Goal: Transaction & Acquisition: Purchase product/service

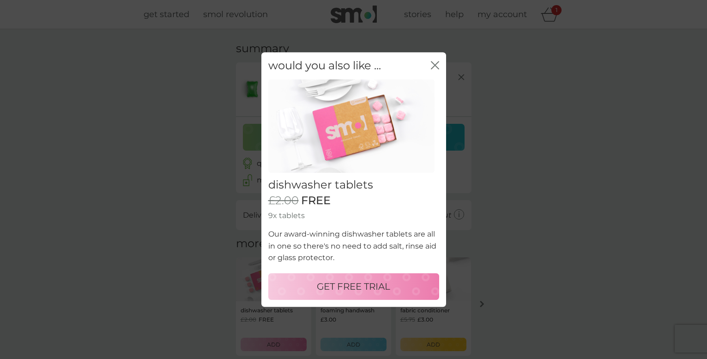
click at [377, 284] on p "GET FREE TRIAL" at bounding box center [353, 286] width 73 height 15
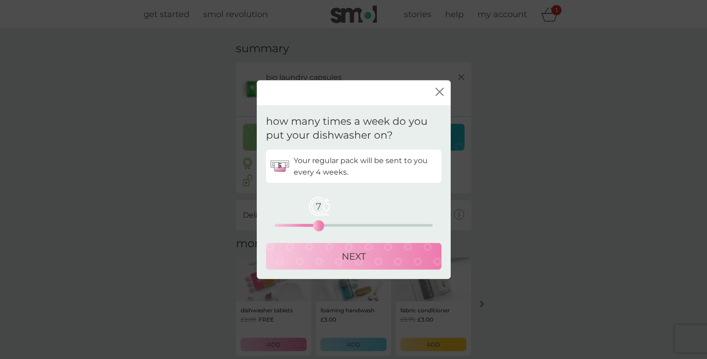
drag, startPoint x: 277, startPoint y: 222, endPoint x: 317, endPoint y: 222, distance: 40.2
click at [317, 224] on div "7" at bounding box center [319, 226] width 4 height 4
click at [338, 251] on div "NEXT" at bounding box center [353, 256] width 157 height 15
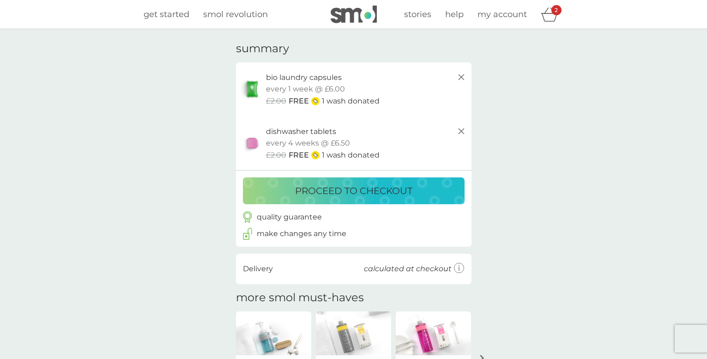
click at [373, 191] on p "proceed to checkout" at bounding box center [353, 190] width 117 height 15
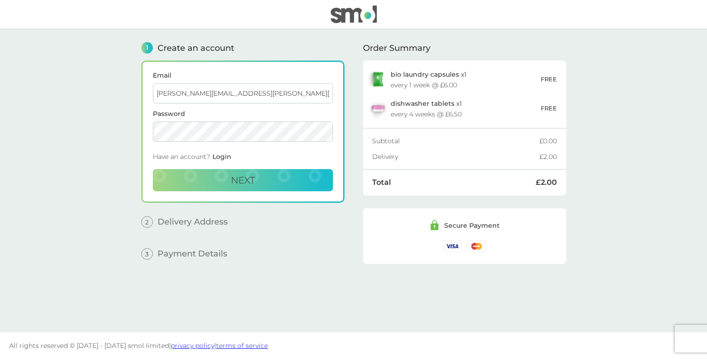
type input "neil@rossetter.me.uk"
click at [228, 182] on button "Next" at bounding box center [243, 180] width 180 height 22
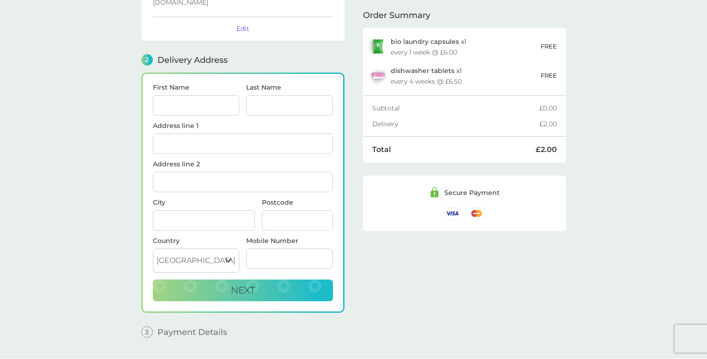
scroll to position [99, 0]
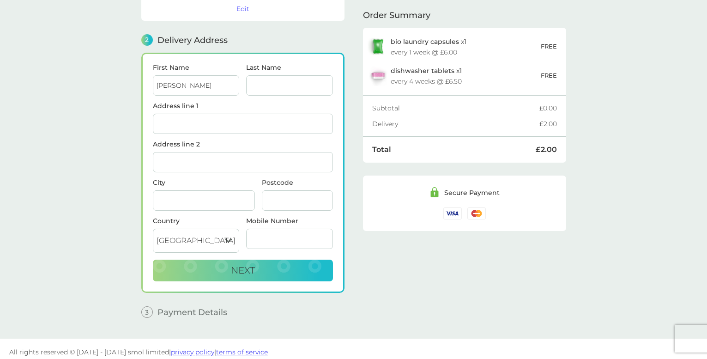
type input "Neil"
type input "Rossetter"
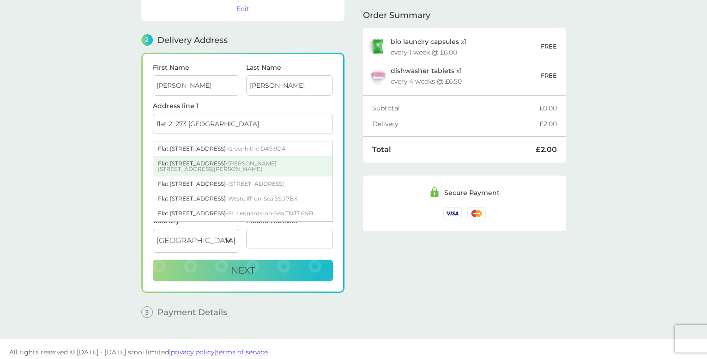
click at [195, 158] on div "Flat 2 273 London Road - Burgess Hill RH15 9QU" at bounding box center [242, 166] width 179 height 20
type input "Flat [STREET_ADDRESS]"
type input "[PERSON_NAME] [PERSON_NAME]"
type input "RH15 9QU"
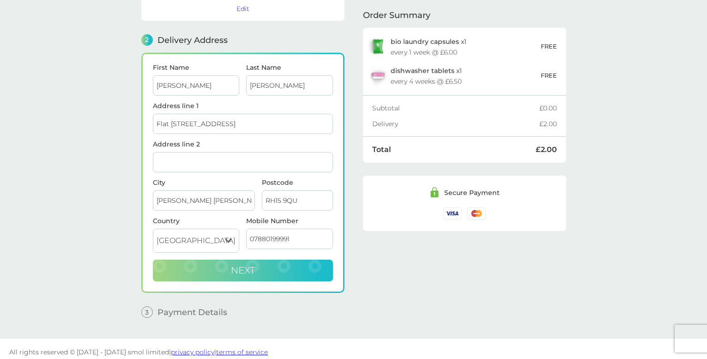
type input "07880199991"
click at [253, 265] on span "Next" at bounding box center [243, 270] width 24 height 11
checkbox input "true"
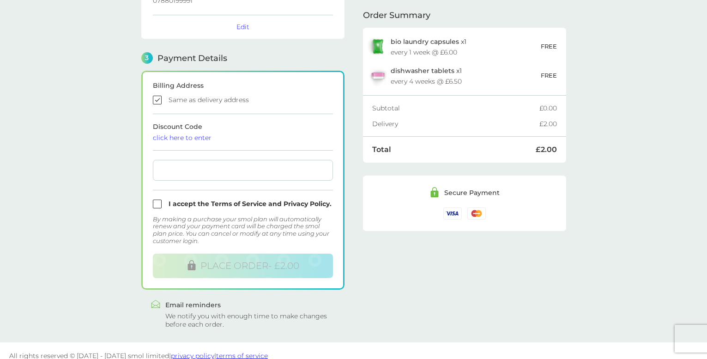
scroll to position [225, 0]
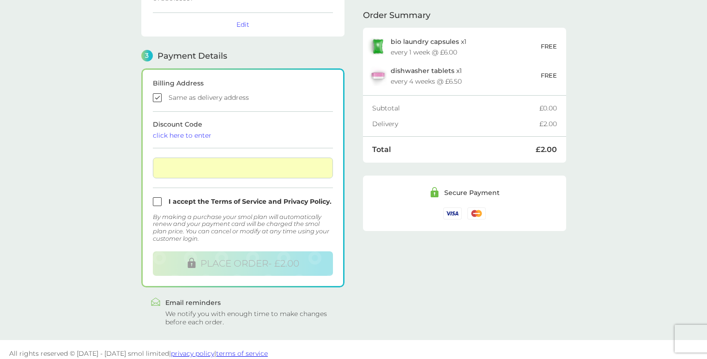
click at [156, 198] on input "checkbox" at bounding box center [243, 201] width 180 height 9
checkbox input "true"
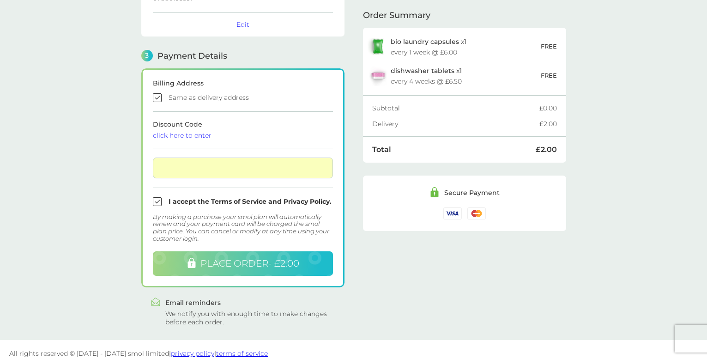
click at [239, 258] on span "PLACE ORDER - £2.00" at bounding box center [250, 263] width 99 height 11
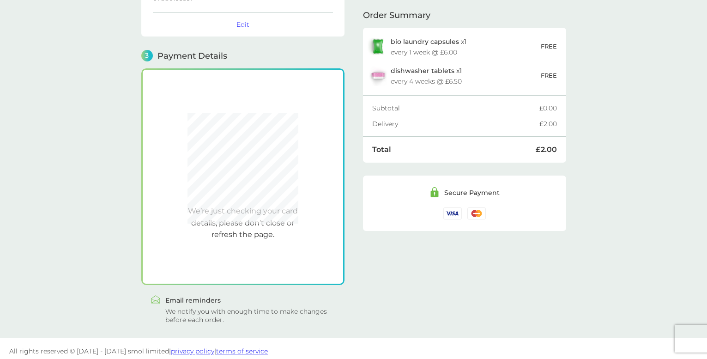
scroll to position [223, 0]
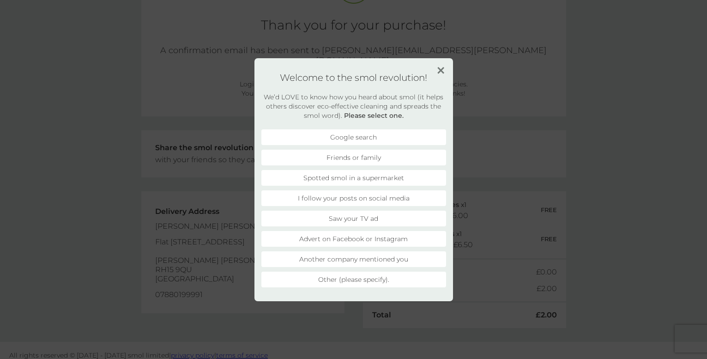
scroll to position [86, 0]
click at [443, 71] on img at bounding box center [441, 70] width 7 height 7
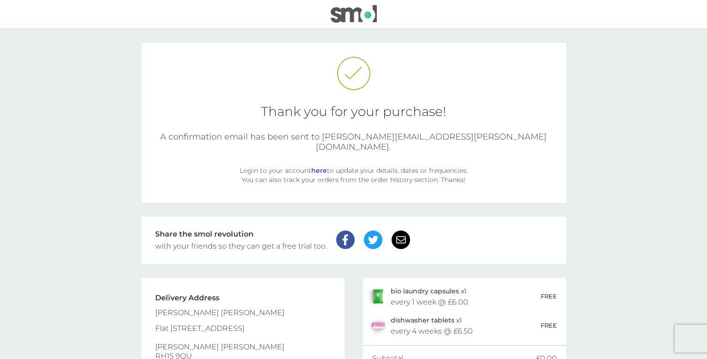
scroll to position [0, 0]
click at [353, 15] on img at bounding box center [354, 14] width 46 height 18
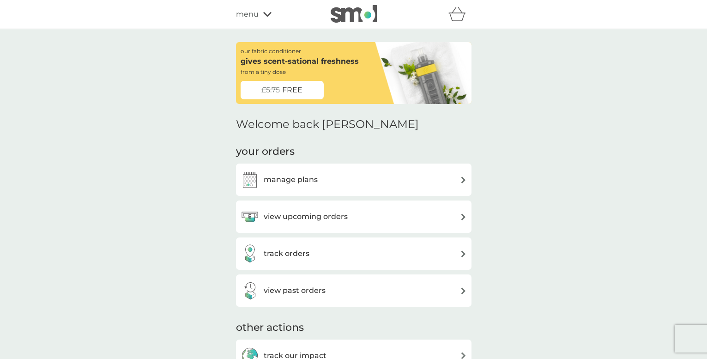
click at [313, 174] on h3 "manage plans" at bounding box center [291, 180] width 54 height 12
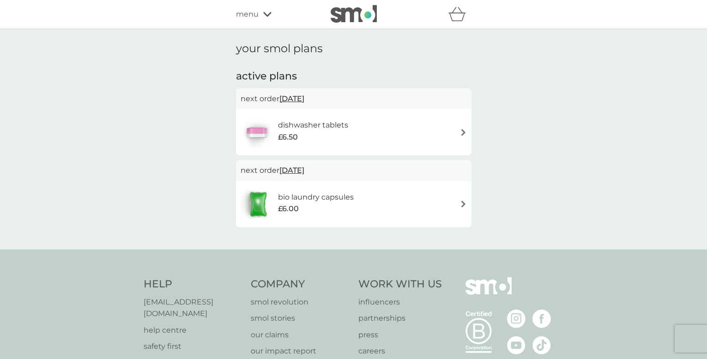
click at [415, 133] on div "dishwasher tablets £6.50" at bounding box center [354, 132] width 226 height 32
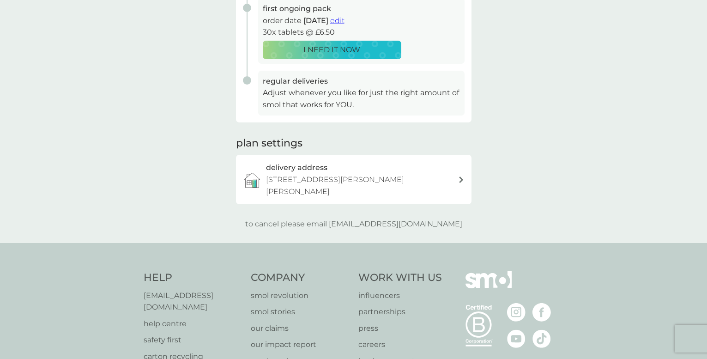
scroll to position [213, 0]
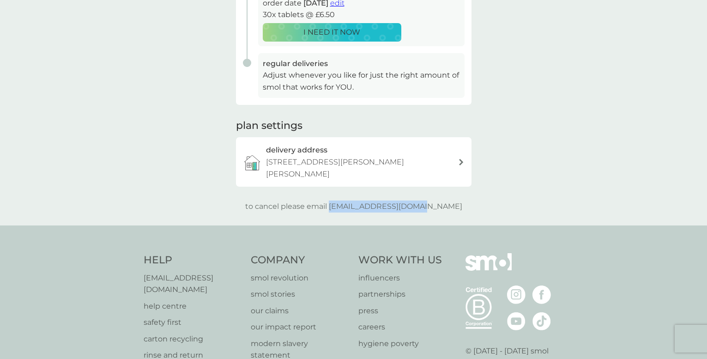
drag, startPoint x: 444, startPoint y: 191, endPoint x: 349, endPoint y: 189, distance: 94.3
click at [349, 201] on div "to cancel please email help@smolproducts.com" at bounding box center [354, 207] width 236 height 12
copy p "help@smolproducts.com"
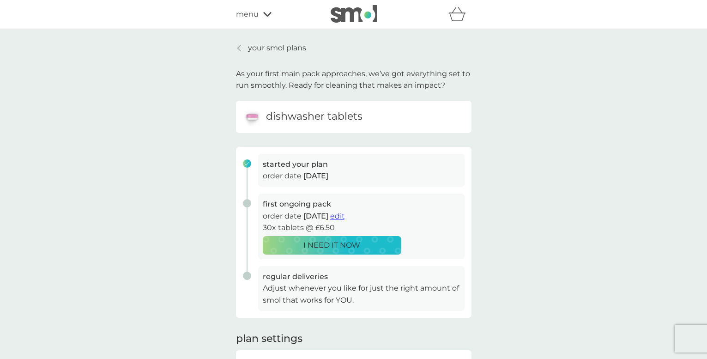
scroll to position [0, 0]
click at [263, 15] on icon at bounding box center [267, 15] width 8 height 6
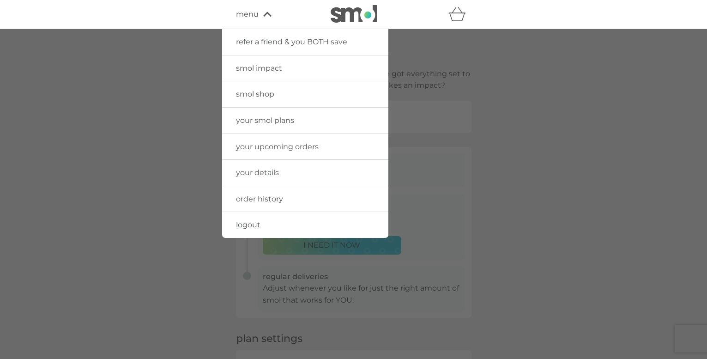
click at [253, 225] on span "logout" at bounding box center [248, 224] width 24 height 9
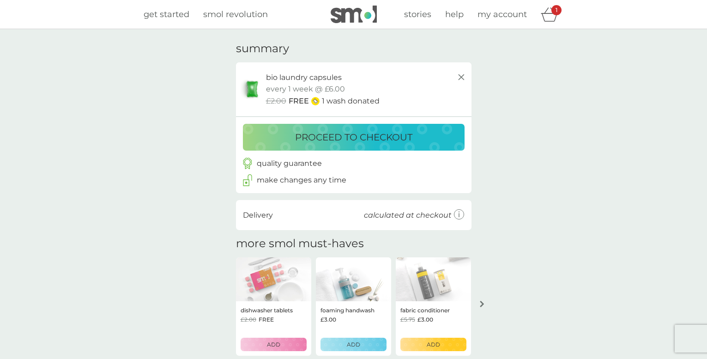
scroll to position [45, 0]
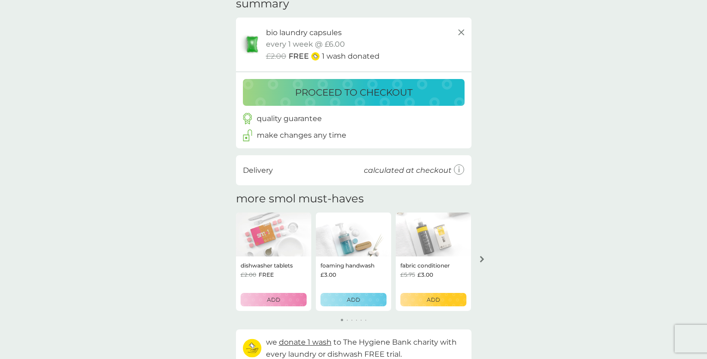
click at [282, 300] on div "ADD" at bounding box center [274, 299] width 54 height 9
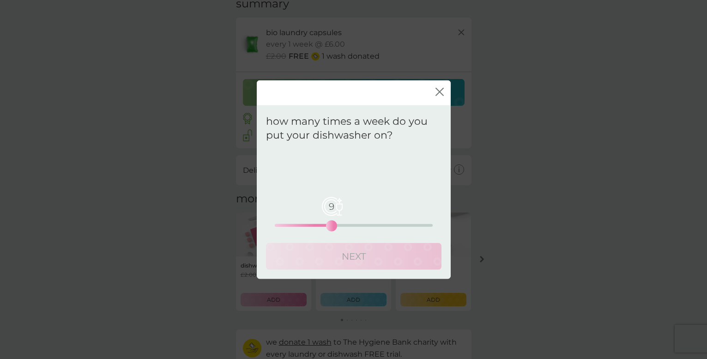
drag, startPoint x: 277, startPoint y: 226, endPoint x: 334, endPoint y: 226, distance: 56.4
click at [334, 226] on div "9" at bounding box center [332, 226] width 4 height 4
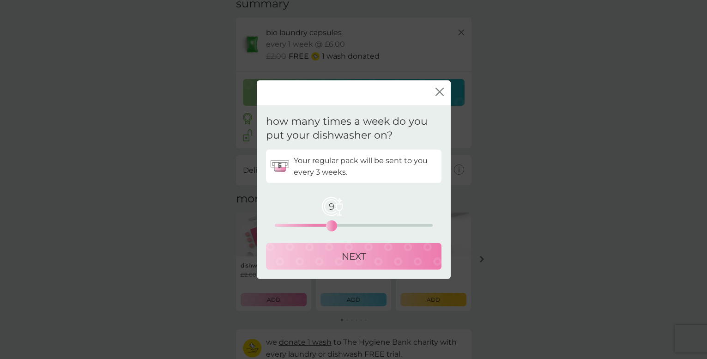
click at [343, 255] on p "NEXT" at bounding box center [354, 256] width 24 height 15
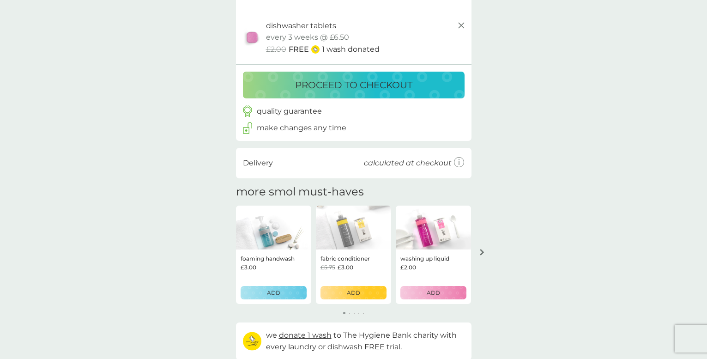
scroll to position [109, 0]
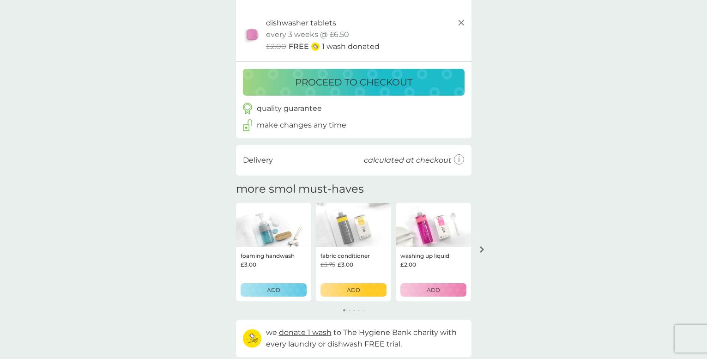
click at [343, 83] on p "proceed to checkout" at bounding box center [353, 82] width 117 height 15
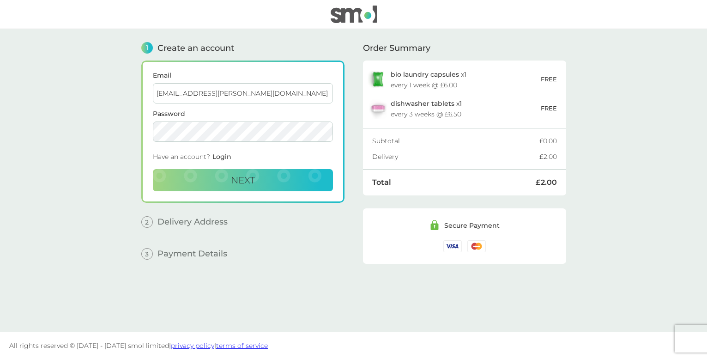
type input "parents@rossetter.me.uk"
click at [233, 181] on span "Next" at bounding box center [243, 180] width 24 height 11
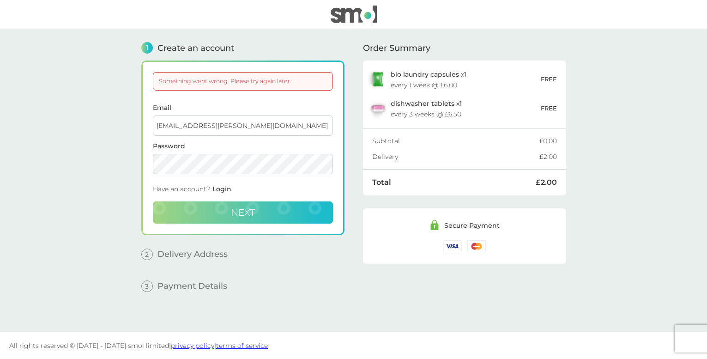
click at [227, 210] on button "Next" at bounding box center [243, 212] width 180 height 22
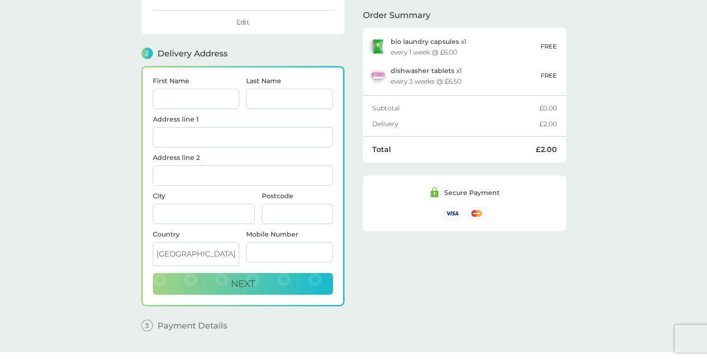
scroll to position [99, 0]
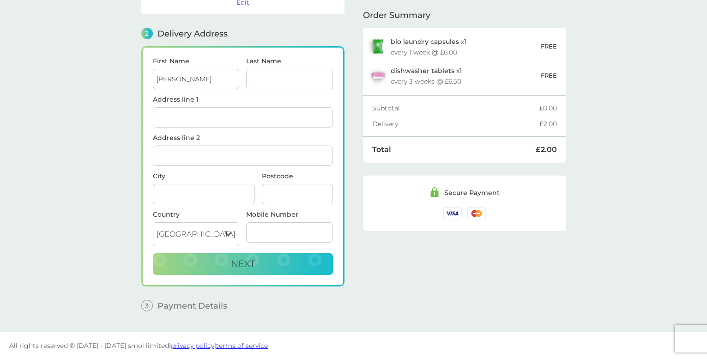
type input "Ellen"
type input "[PERSON_NAME]"
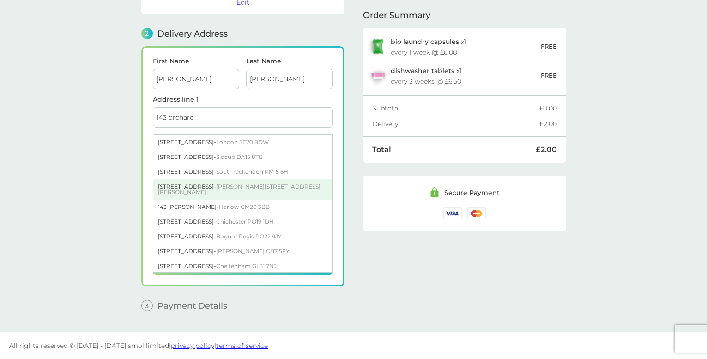
click at [195, 187] on div "143 Orchard Road - Burgess Hill RH15 9PJ" at bounding box center [242, 189] width 179 height 20
type input "143 Orchard Road"
type input "[PERSON_NAME] [PERSON_NAME]"
type input "RH15 9PJ"
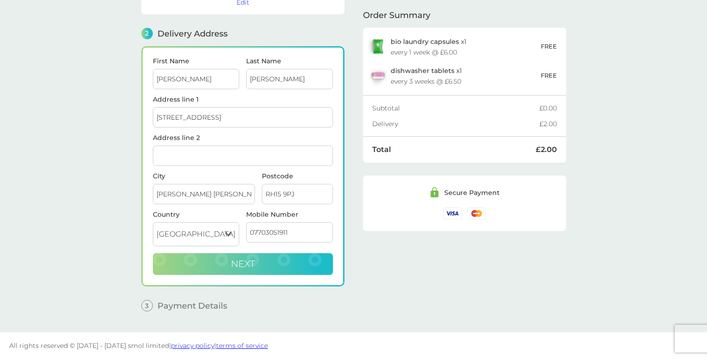
type input "07703051911"
click at [245, 263] on span "Next" at bounding box center [243, 263] width 24 height 11
checkbox input "true"
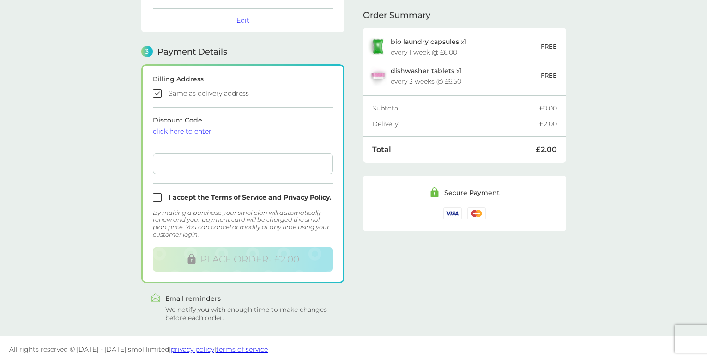
scroll to position [225, 0]
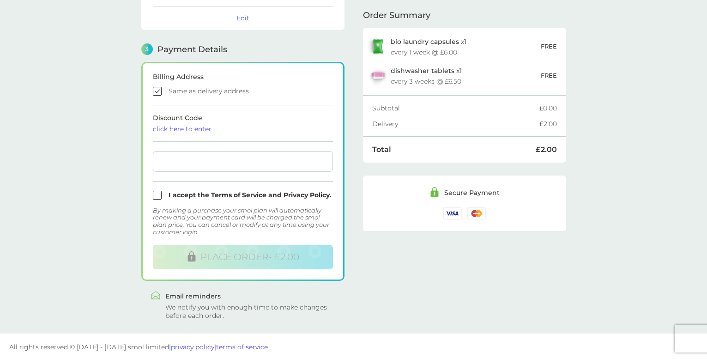
click at [199, 157] on div at bounding box center [243, 161] width 180 height 21
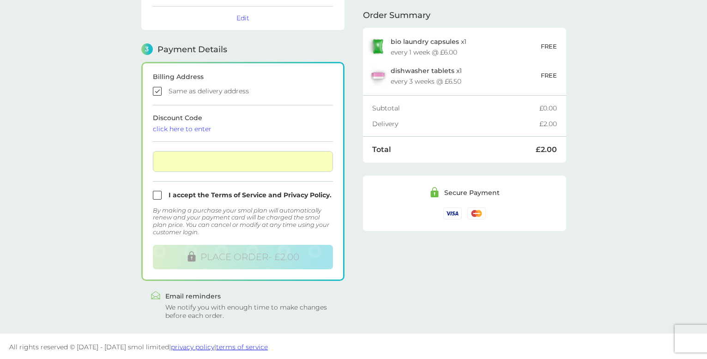
click at [158, 195] on input "checkbox" at bounding box center [243, 195] width 180 height 9
checkbox input "true"
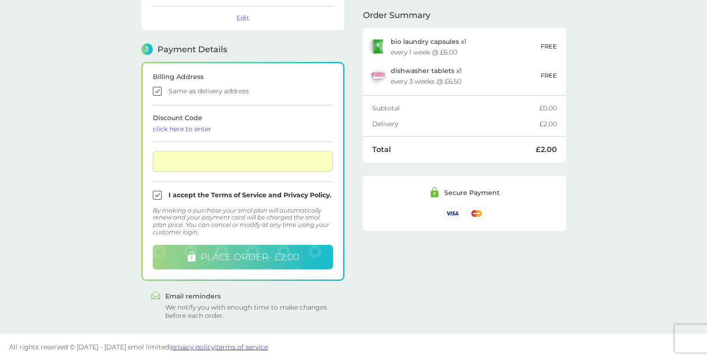
click at [211, 255] on span "PLACE ORDER - £2.00" at bounding box center [250, 256] width 99 height 11
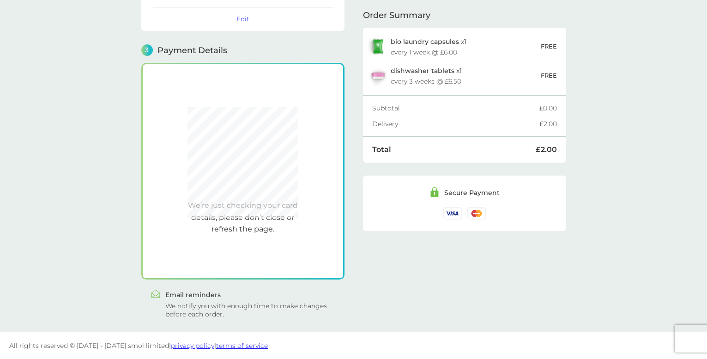
scroll to position [223, 0]
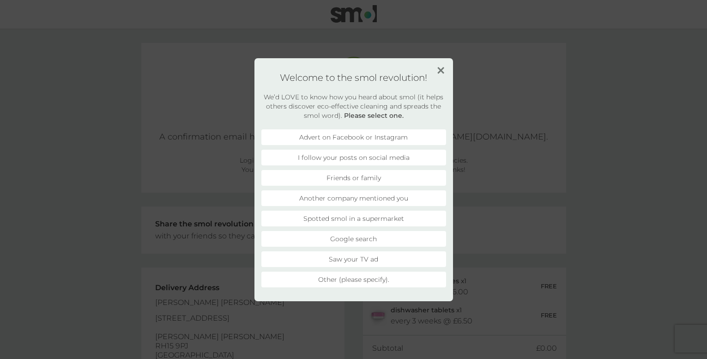
click at [439, 71] on img at bounding box center [441, 70] width 7 height 7
